Goal: Task Accomplishment & Management: Manage account settings

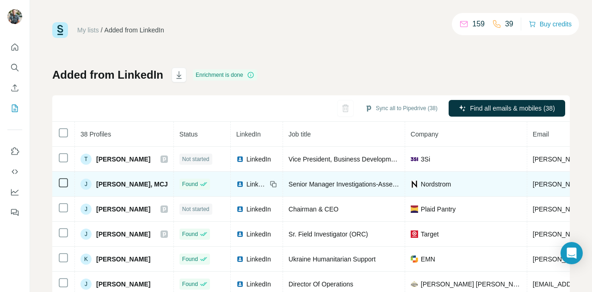
click at [121, 184] on span "[PERSON_NAME], MCJ" at bounding box center [132, 184] width 72 height 9
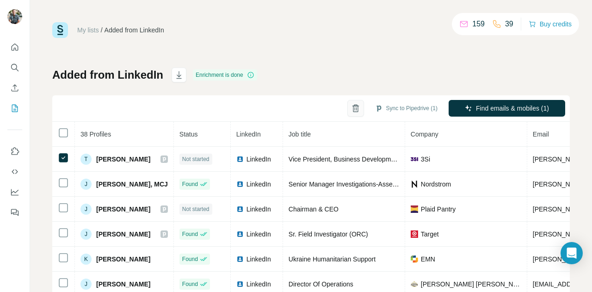
click at [351, 111] on icon "button" at bounding box center [355, 108] width 9 height 9
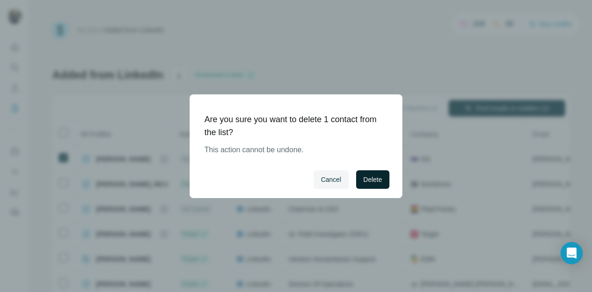
click at [371, 179] on span "Delete" at bounding box center [373, 179] width 19 height 9
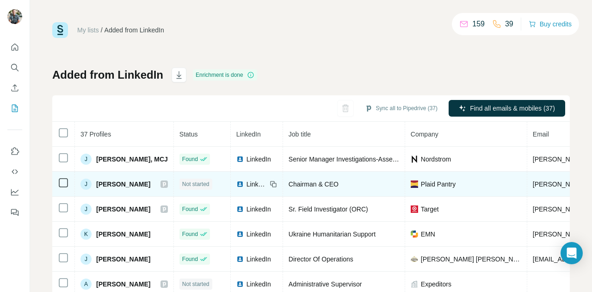
click at [126, 183] on span "[PERSON_NAME]" at bounding box center [123, 184] width 54 height 9
click at [277, 186] on icon at bounding box center [273, 183] width 7 height 7
click at [253, 185] on span "LinkedIn" at bounding box center [257, 184] width 20 height 9
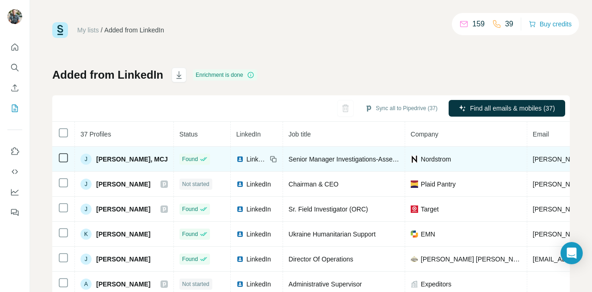
click at [140, 155] on span "[PERSON_NAME], MCJ" at bounding box center [132, 159] width 72 height 9
click at [258, 157] on span "LinkedIn" at bounding box center [257, 159] width 20 height 9
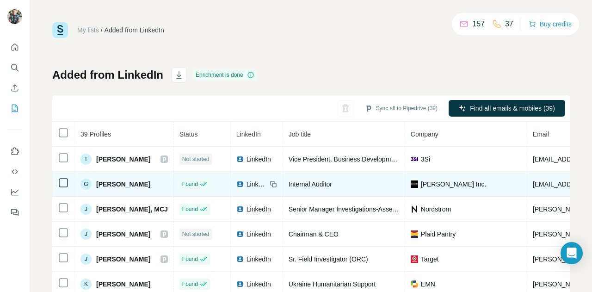
click at [252, 183] on span "LinkedIn" at bounding box center [257, 184] width 20 height 9
